Goal: Task Accomplishment & Management: Use online tool/utility

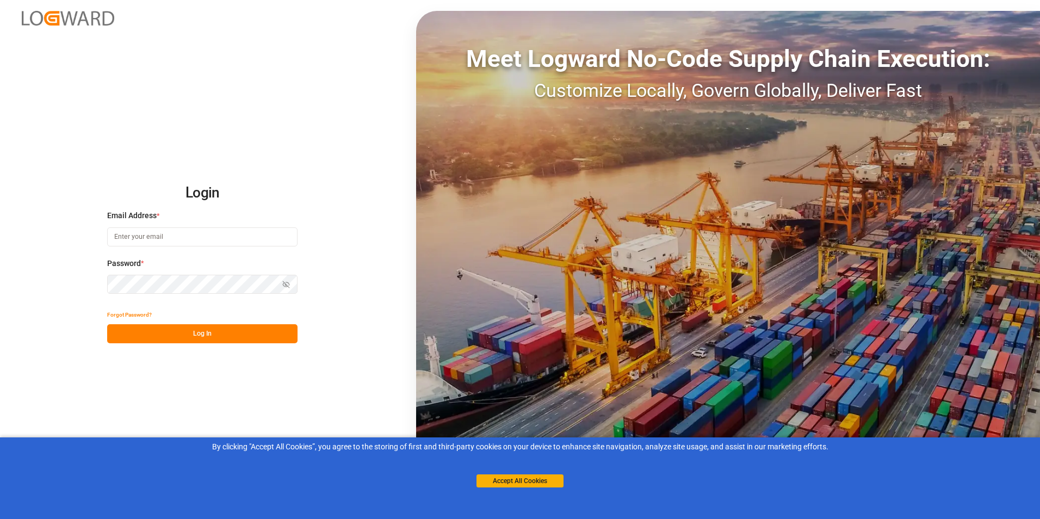
type input "[PERSON_NAME][EMAIL_ADDRESS][DOMAIN_NAME]"
click at [194, 330] on button "Log In" at bounding box center [202, 333] width 190 height 19
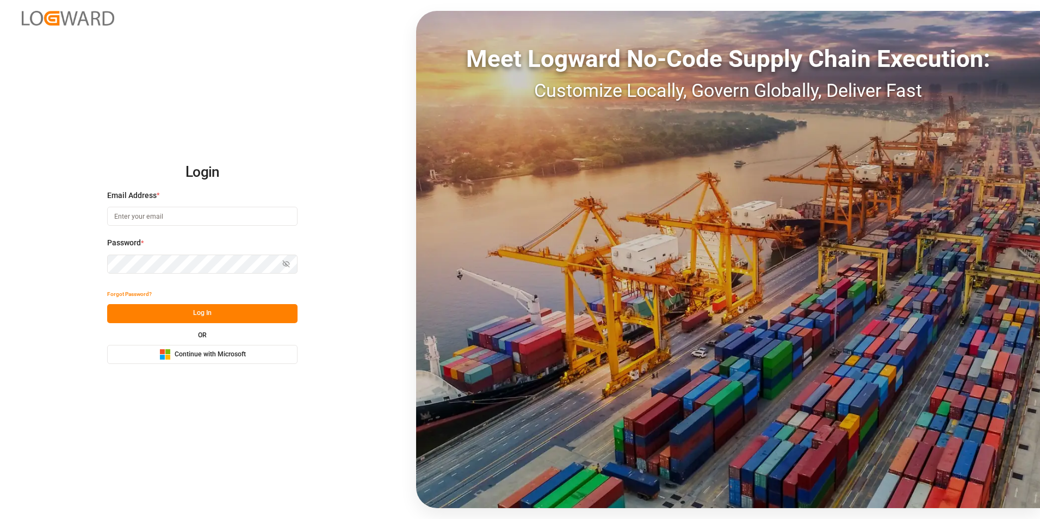
type input "[PERSON_NAME][EMAIL_ADDRESS][DOMAIN_NAME]"
click at [196, 310] on button "Log In" at bounding box center [202, 313] width 190 height 19
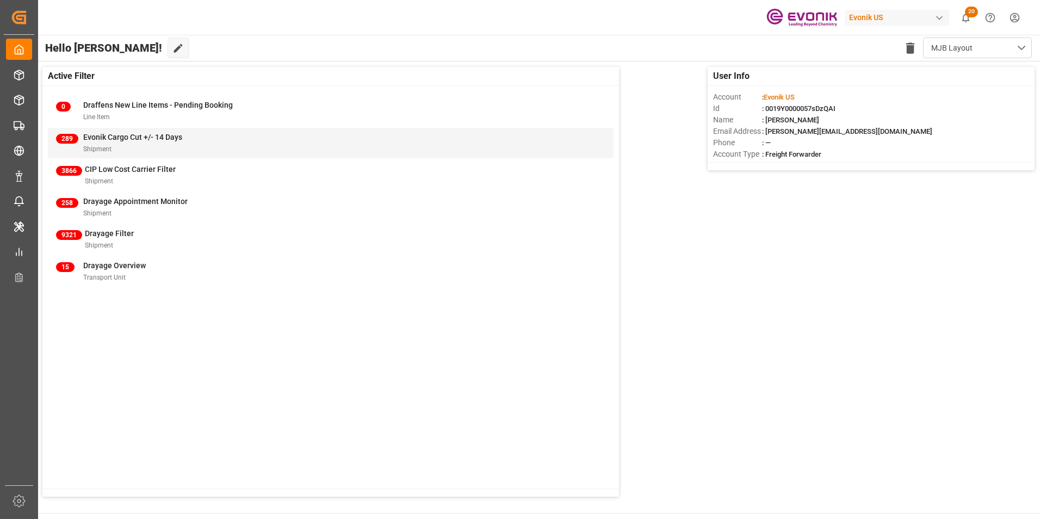
click at [107, 133] on span "Evonik Cargo Cut +/- 14 Days" at bounding box center [132, 137] width 99 height 9
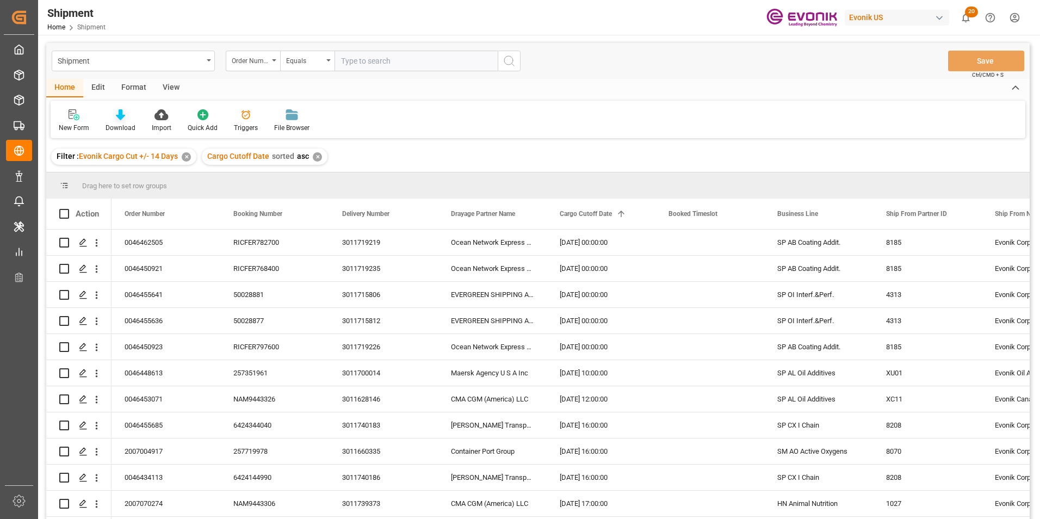
click at [113, 113] on div at bounding box center [120, 114] width 30 height 11
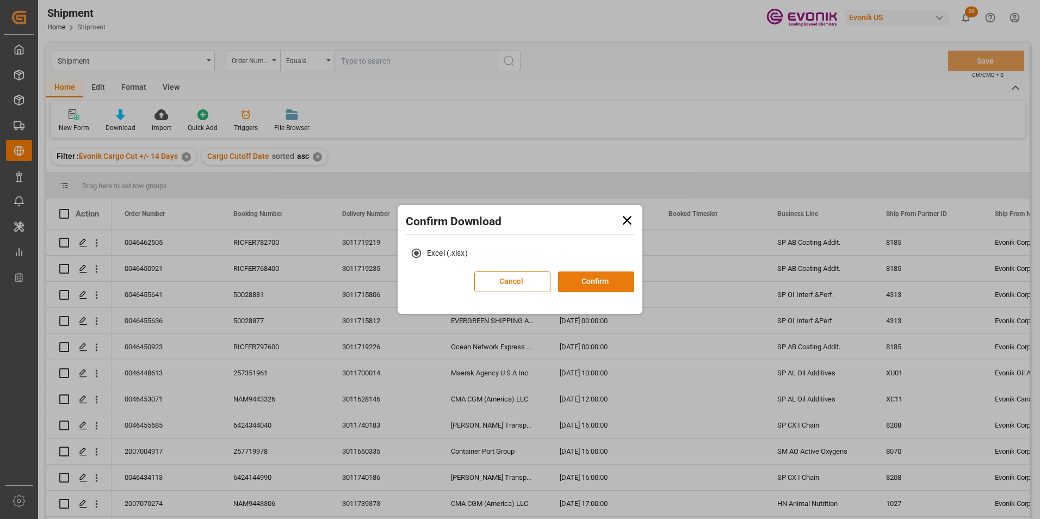
click at [596, 280] on button "Confirm" at bounding box center [596, 281] width 76 height 21
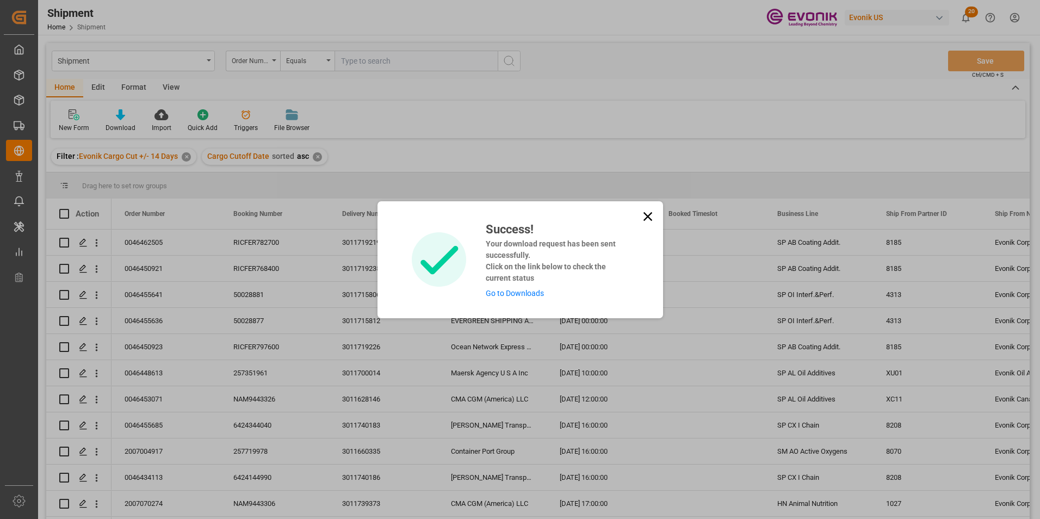
click at [517, 294] on link "Go to Downloads" at bounding box center [515, 293] width 58 height 9
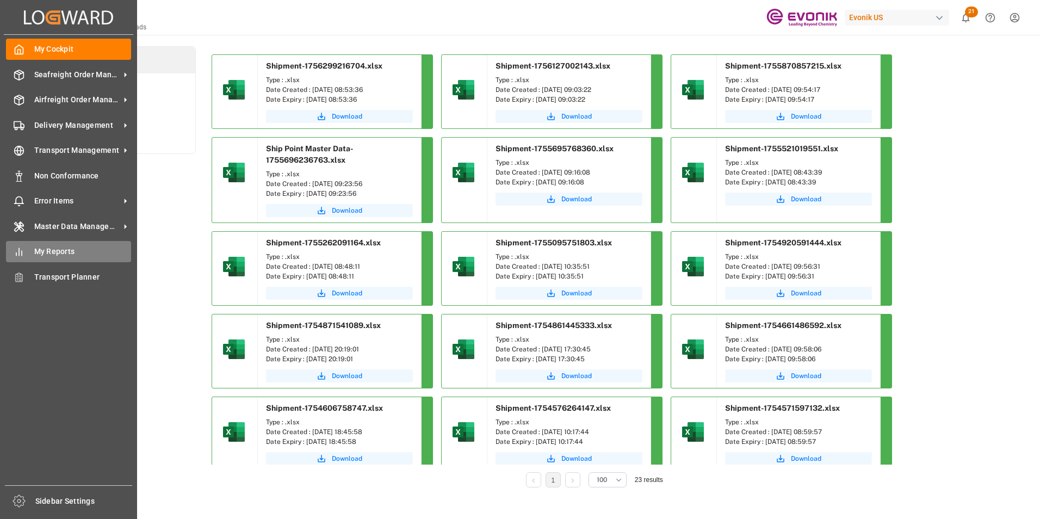
click at [54, 250] on span "My Reports" at bounding box center [82, 251] width 97 height 11
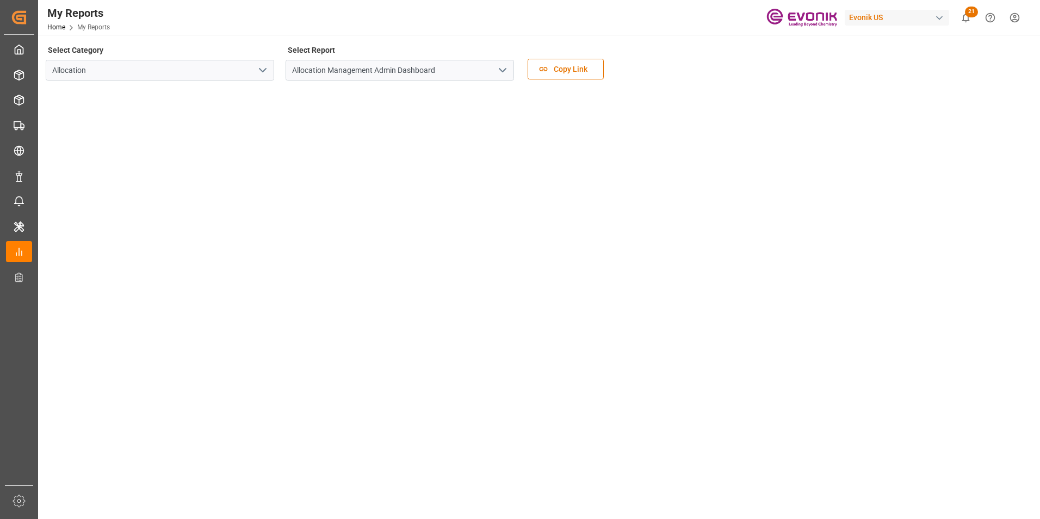
scroll to position [22, 0]
